Goal: Information Seeking & Learning: Learn about a topic

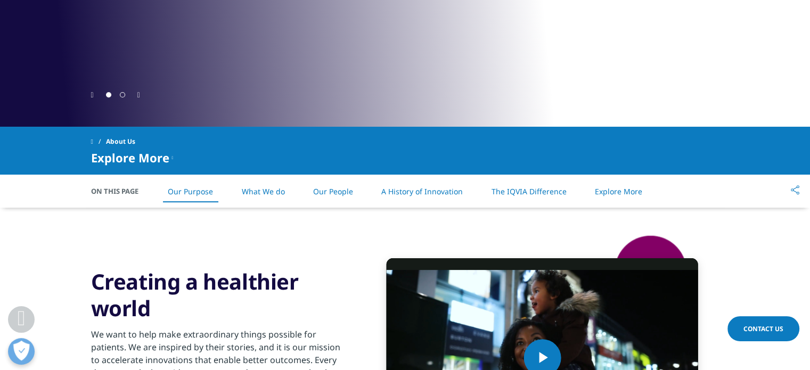
scroll to position [266, 0]
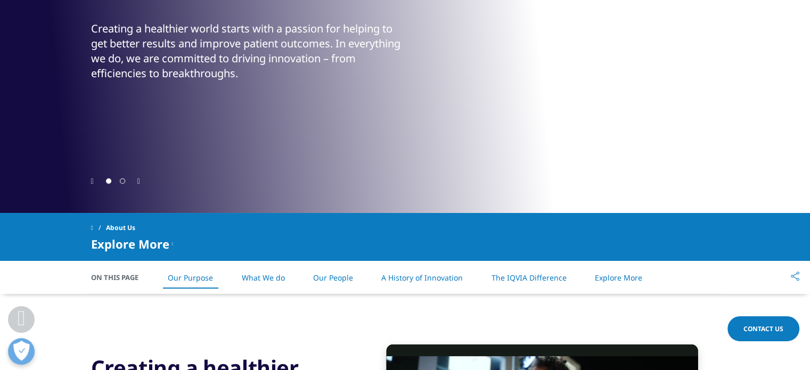
click at [139, 180] on icon "Next slide" at bounding box center [138, 181] width 3 height 7
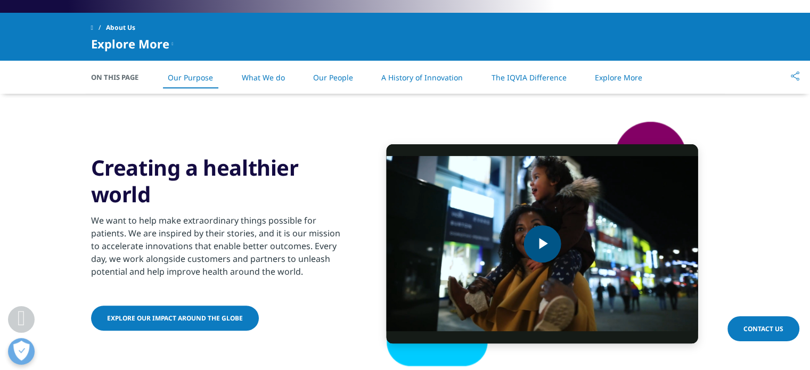
scroll to position [479, 0]
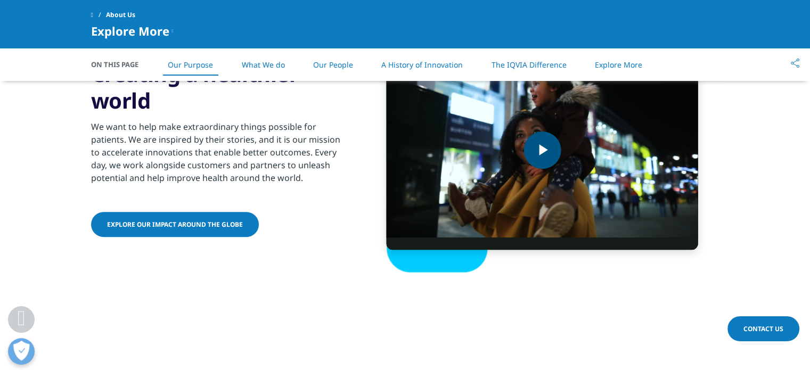
click at [542, 150] on span "Video Player" at bounding box center [542, 150] width 0 height 0
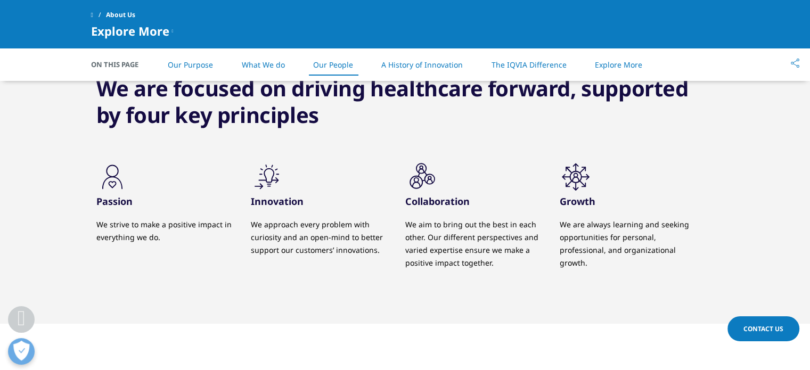
scroll to position [999, 0]
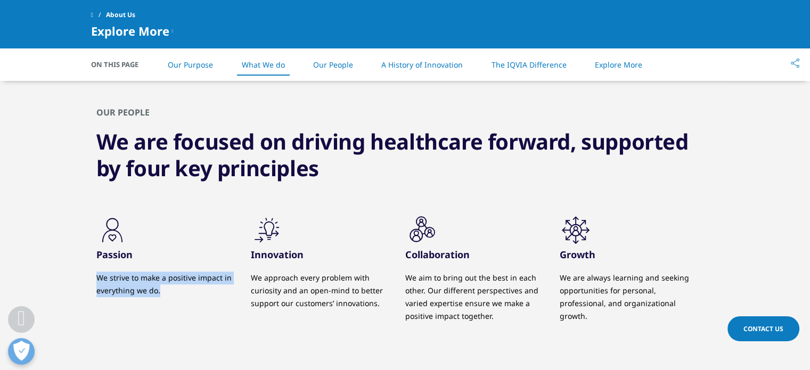
drag, startPoint x: 96, startPoint y: 276, endPoint x: 166, endPoint y: 287, distance: 70.1
click at [166, 287] on p "We strive to make a positive impact in everything we do." at bounding box center [165, 285] width 138 height 26
copy p "We strive to make a positive impact in everything we do."
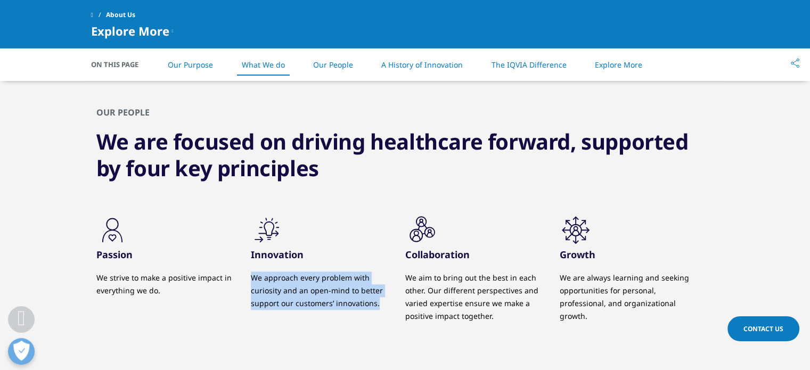
drag, startPoint x: 251, startPoint y: 277, endPoint x: 377, endPoint y: 304, distance: 129.1
click at [377, 304] on p "We approach every problem with curiosity and an open-mind to better support our…" at bounding box center [320, 291] width 138 height 38
copy p "We approach every problem with curiosity and an open-mind to better support our…"
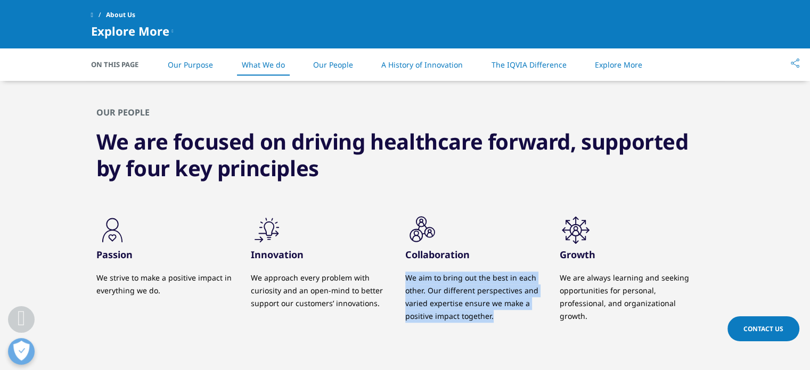
drag, startPoint x: 406, startPoint y: 278, endPoint x: 500, endPoint y: 318, distance: 102.3
click at [500, 318] on p "We aim to bring out the best in each other. Our different perspectives and vari…" at bounding box center [474, 297] width 138 height 51
copy p "We aim to bring out the best in each other. Our different perspectives and vari…"
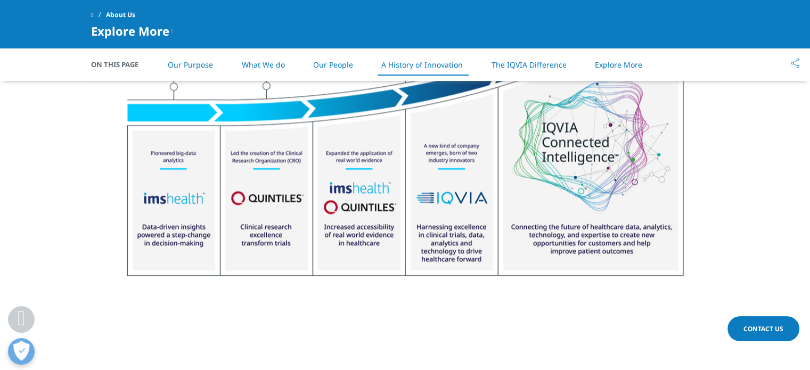
scroll to position [1478, 0]
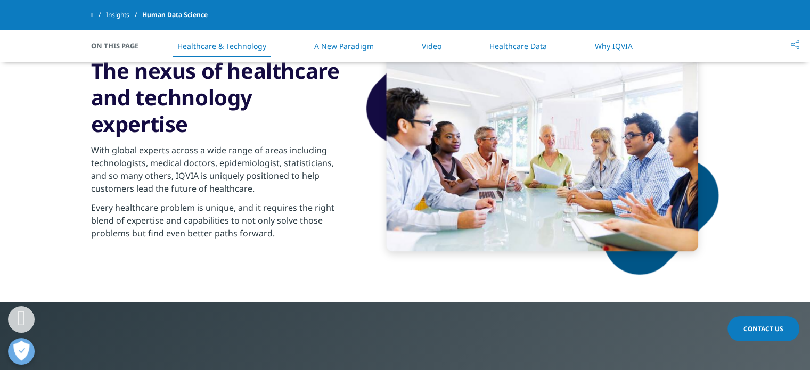
scroll to position [479, 0]
